Goal: Task Accomplishment & Management: Manage account settings

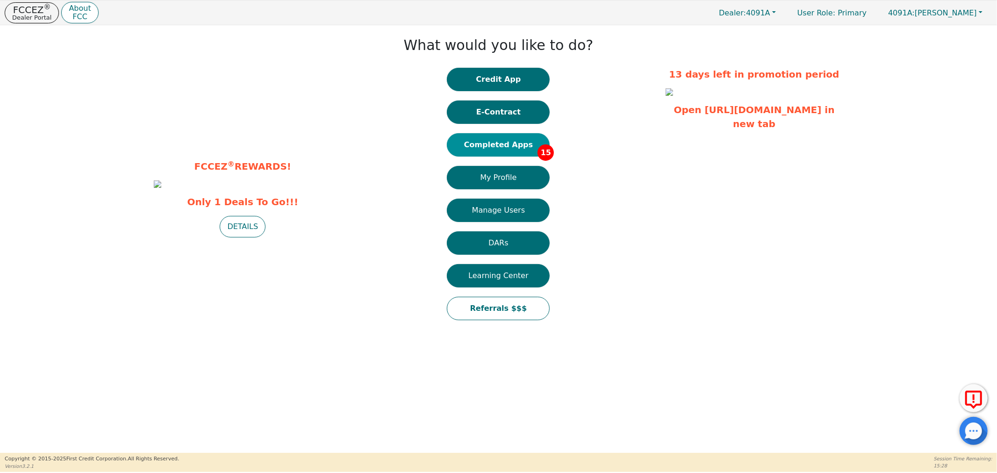
click at [494, 149] on button "Completed Apps 15" at bounding box center [498, 144] width 103 height 23
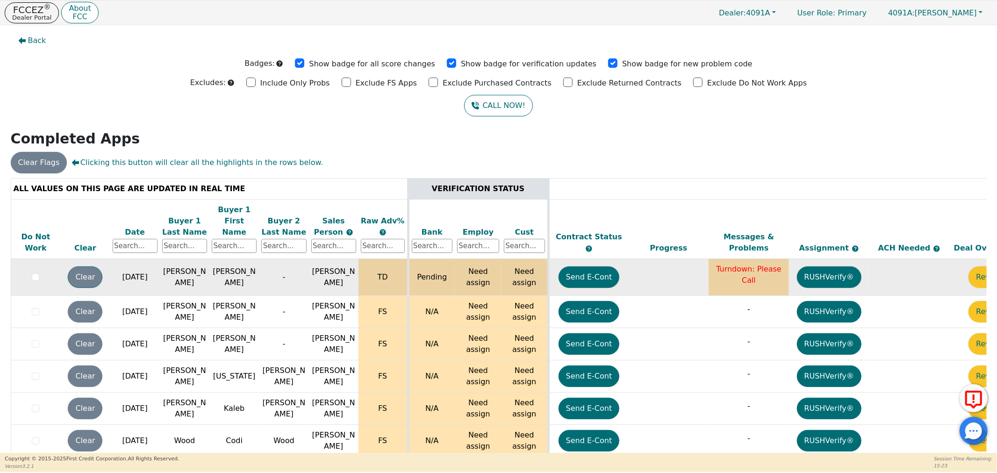
click at [83, 267] on button "Clear" at bounding box center [85, 278] width 35 height 22
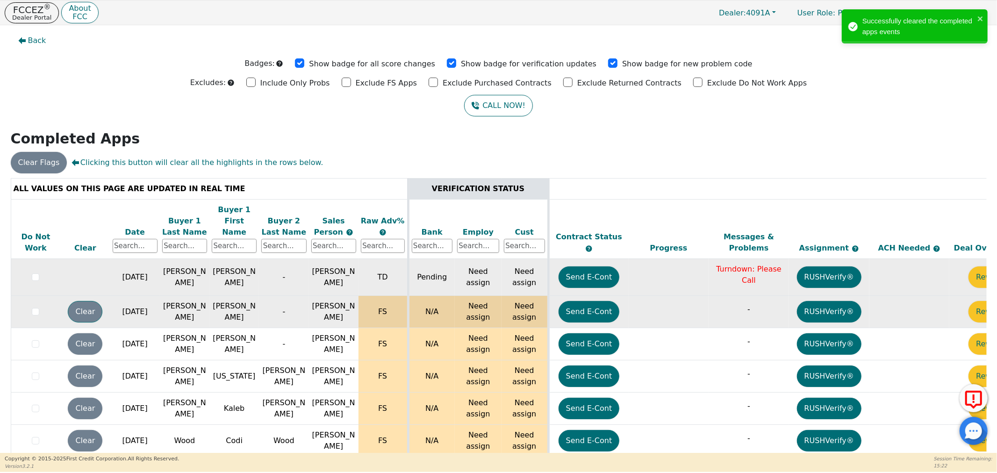
click at [84, 304] on button "Clear" at bounding box center [85, 312] width 35 height 22
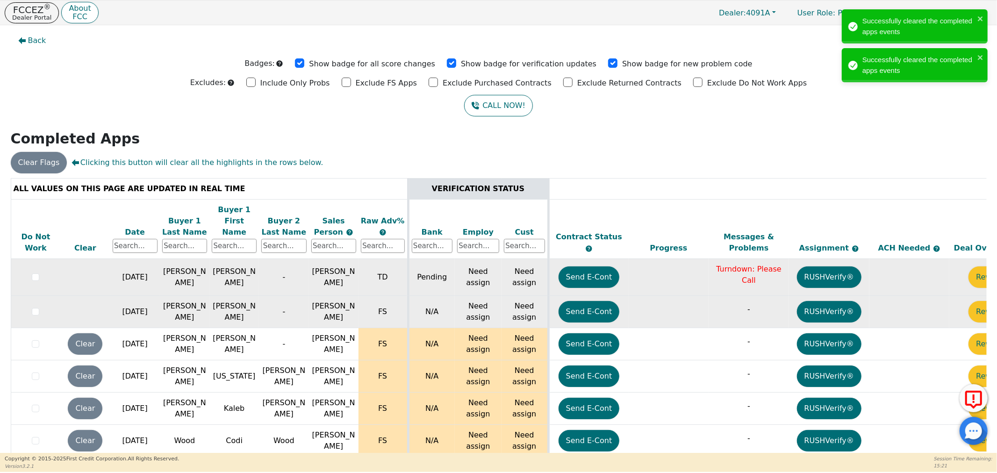
click at [82, 333] on button "Clear" at bounding box center [85, 344] width 35 height 22
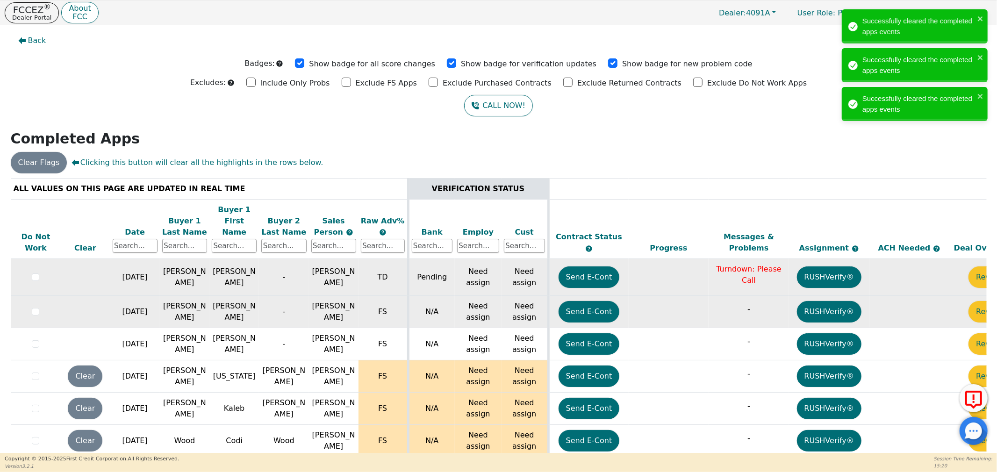
click at [80, 366] on button "Clear" at bounding box center [85, 377] width 35 height 22
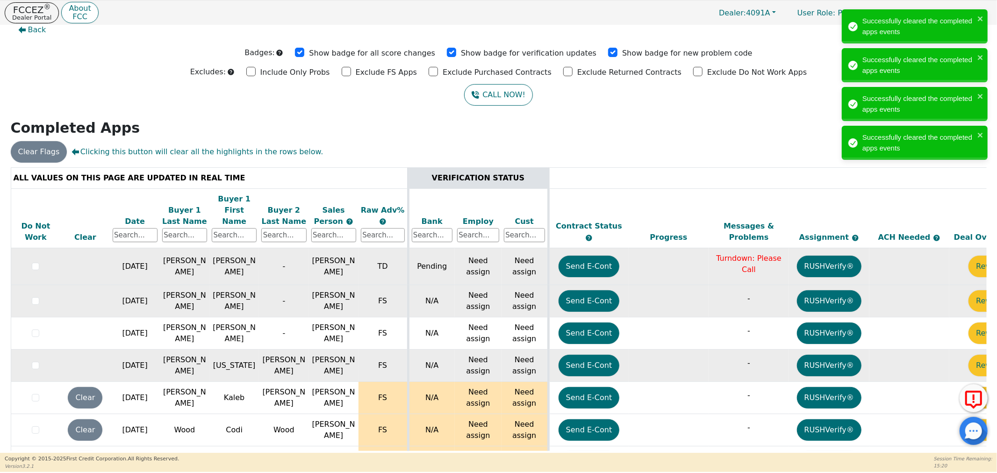
scroll to position [11, 0]
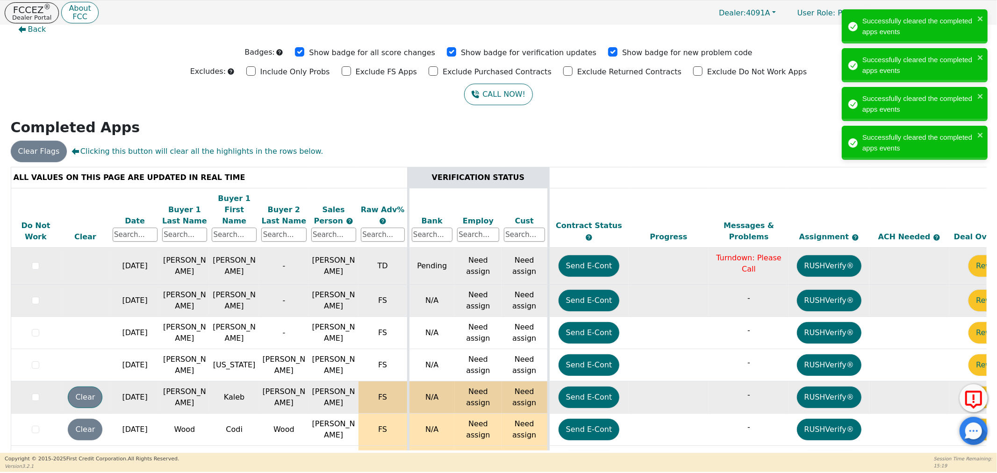
click at [88, 387] on button "Clear" at bounding box center [85, 398] width 35 height 22
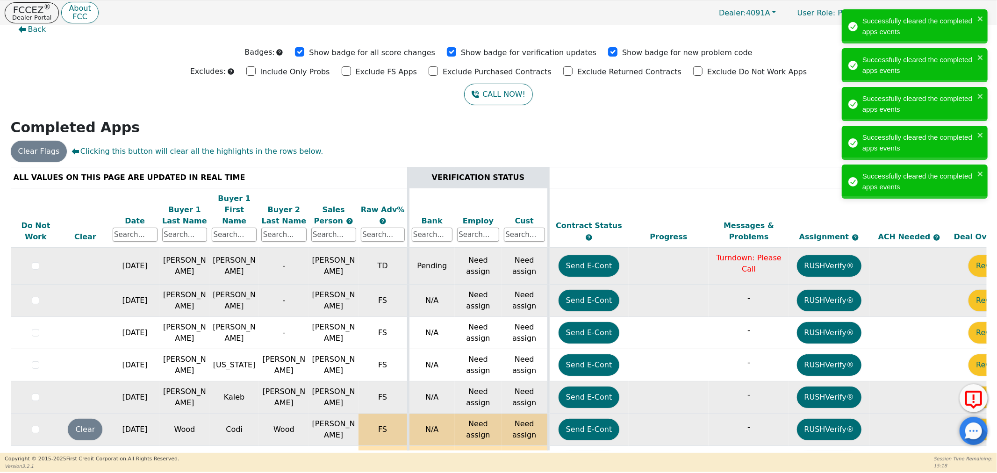
scroll to position [104, 0]
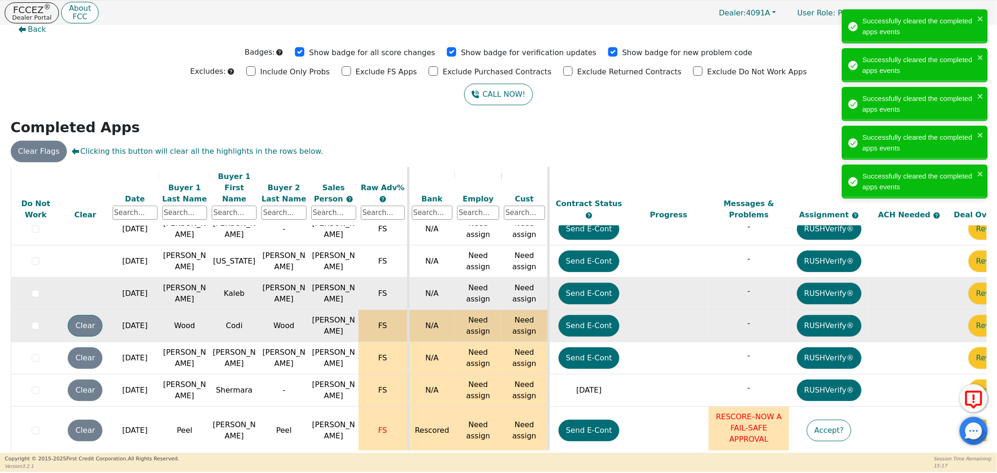
click at [82, 315] on button "Clear" at bounding box center [85, 326] width 35 height 22
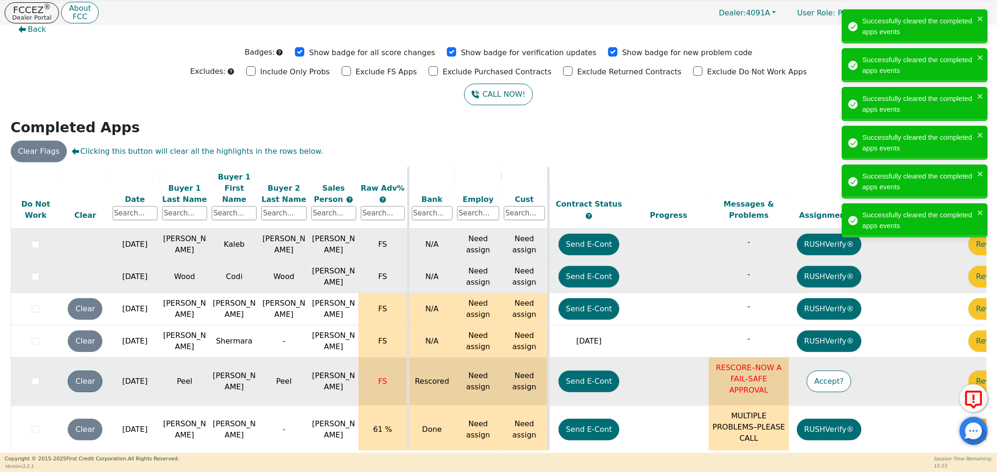
scroll to position [208, 0]
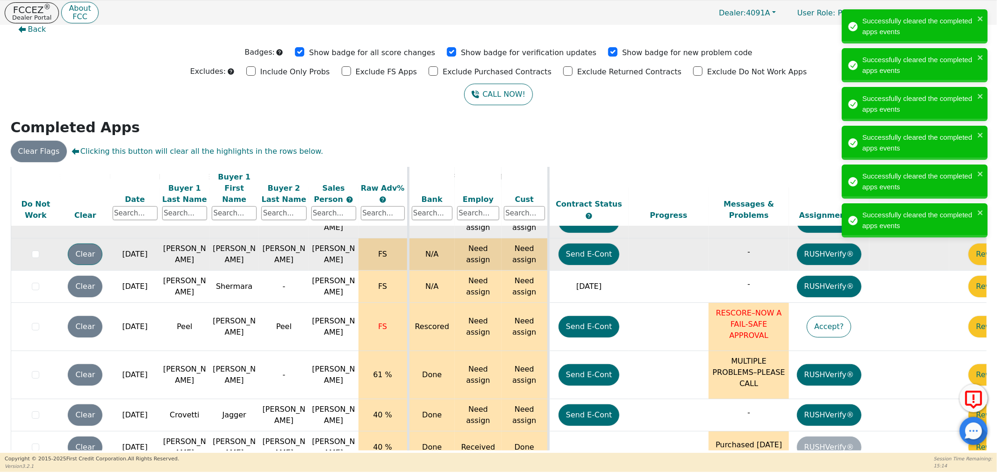
click at [90, 244] on button "Clear" at bounding box center [85, 255] width 35 height 22
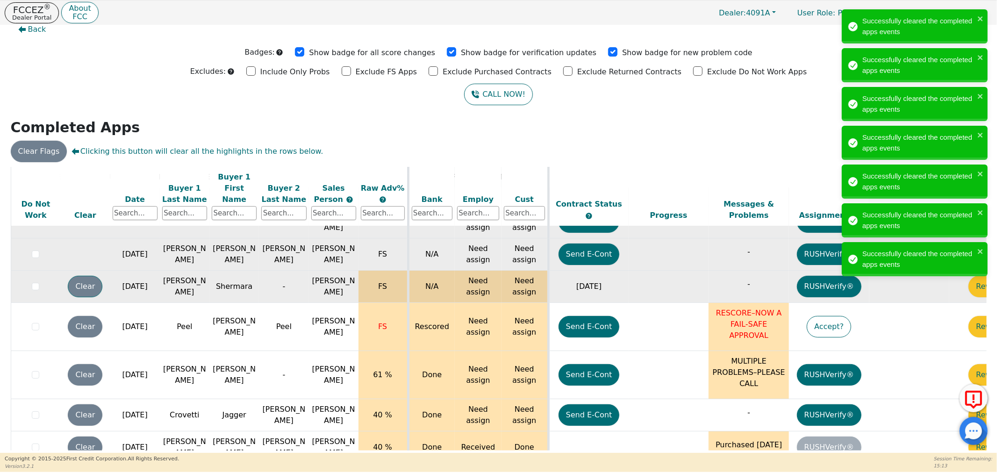
click at [86, 276] on button "Clear" at bounding box center [85, 287] width 35 height 22
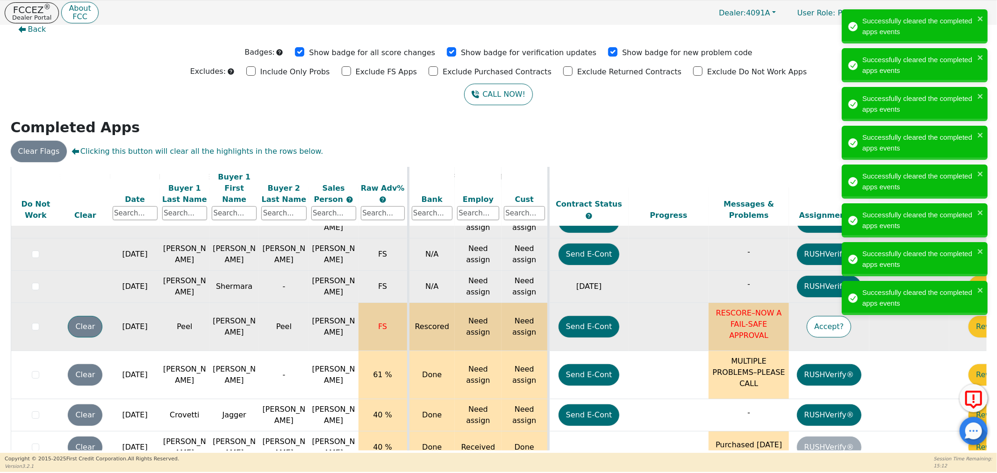
click at [84, 316] on button "Clear" at bounding box center [85, 327] width 35 height 22
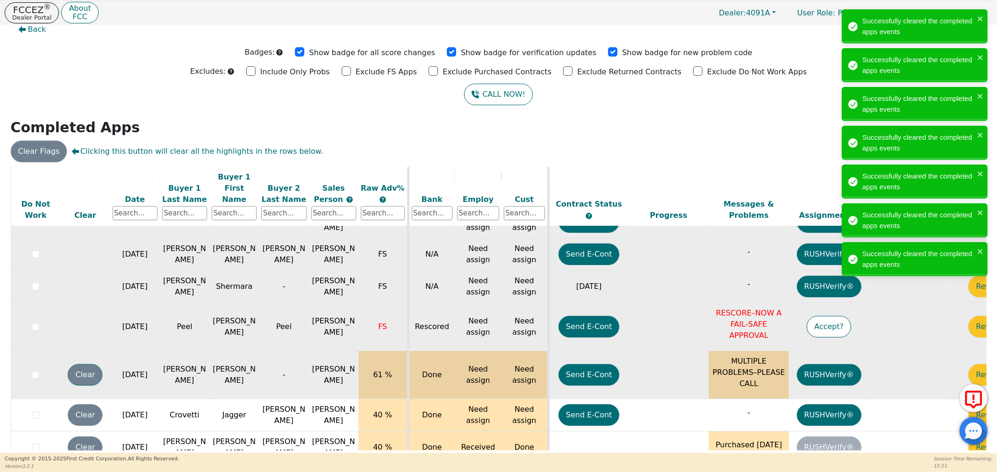
click at [89, 364] on button "Clear" at bounding box center [85, 375] width 35 height 22
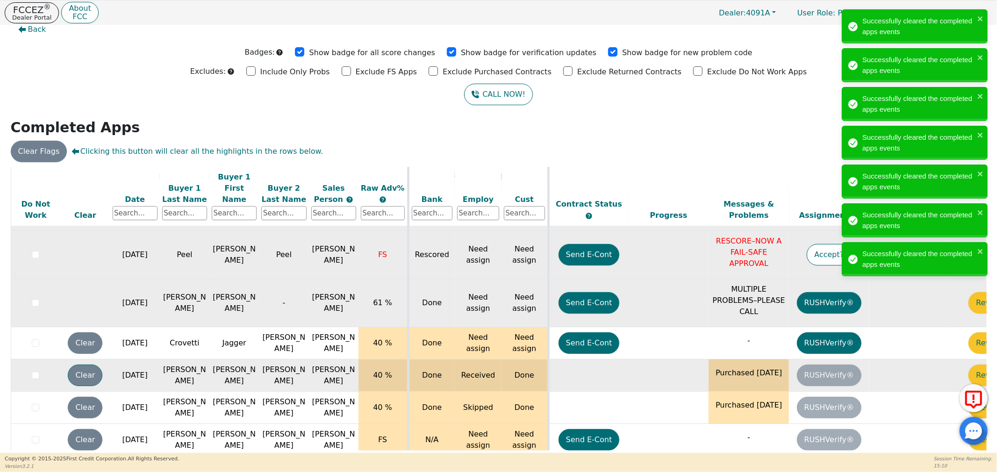
scroll to position [311, 0]
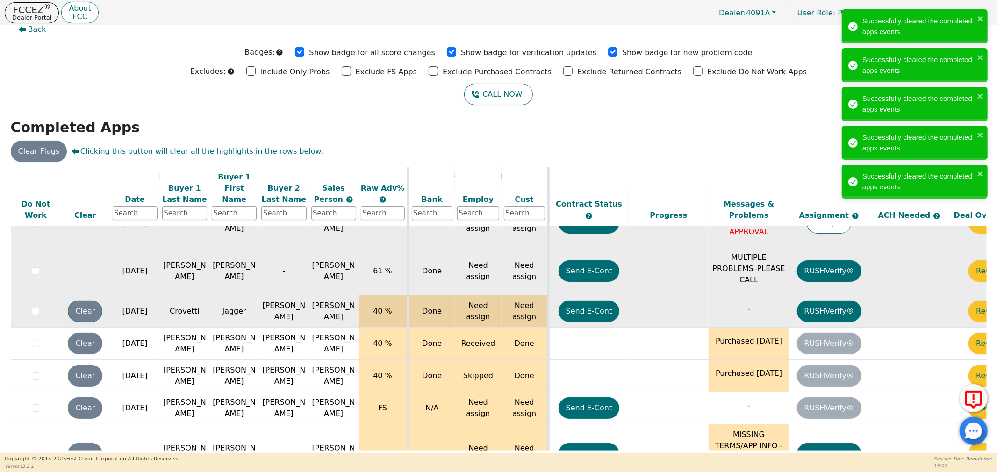
click at [90, 301] on button "Clear" at bounding box center [85, 312] width 35 height 22
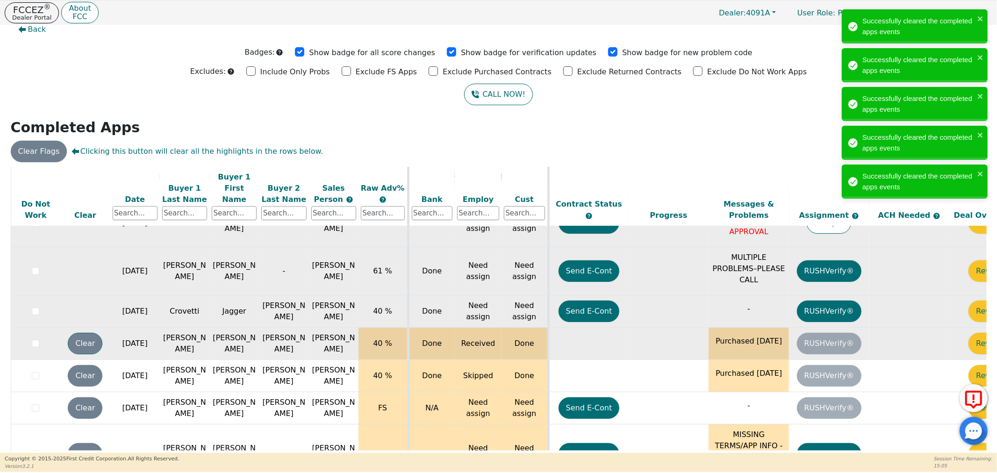
click at [91, 333] on button "Clear" at bounding box center [85, 344] width 35 height 22
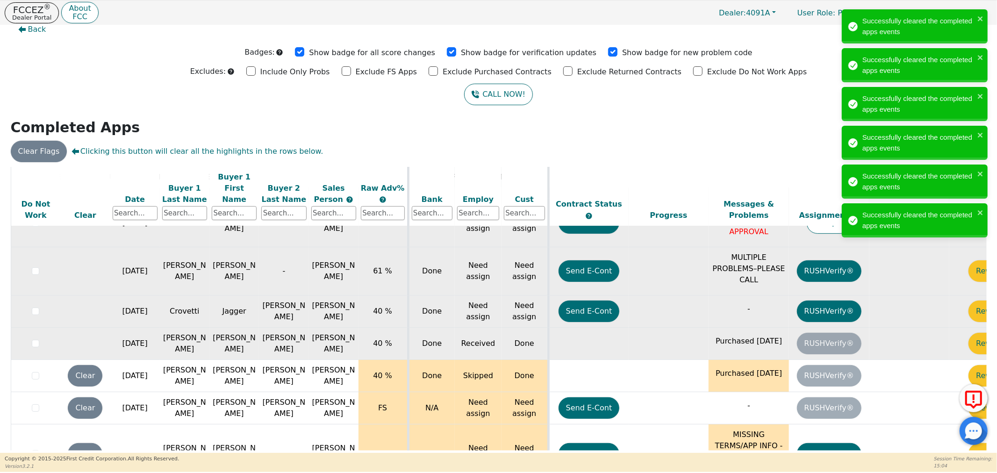
scroll to position [313, 0]
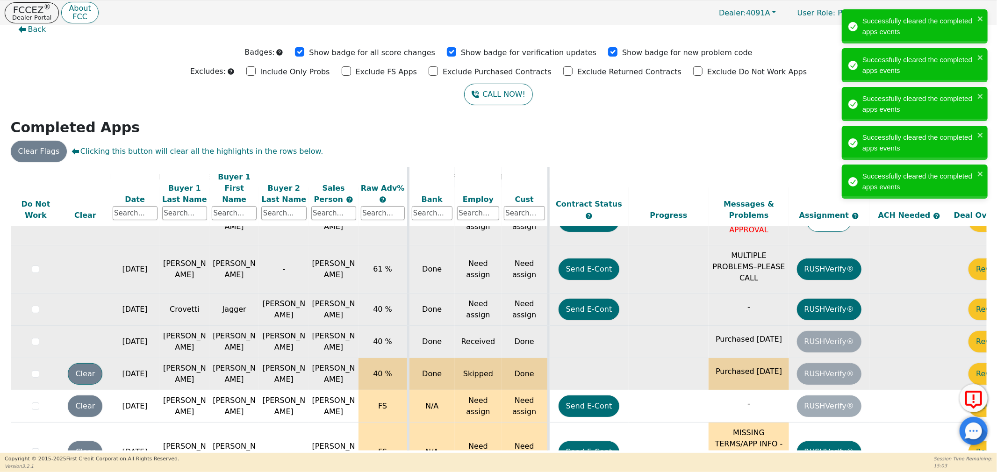
click at [96, 363] on button "Clear" at bounding box center [85, 374] width 35 height 22
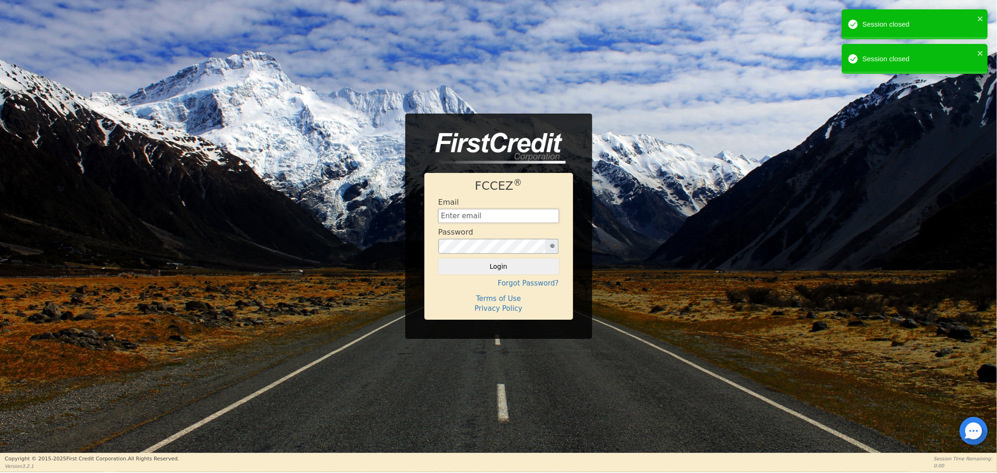
type input "[EMAIL_ADDRESS][DOMAIN_NAME]"
